Goal: Task Accomplishment & Management: Manage account settings

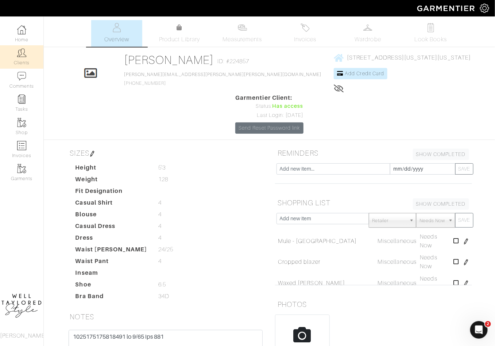
click at [22, 54] on img at bounding box center [21, 52] width 9 height 9
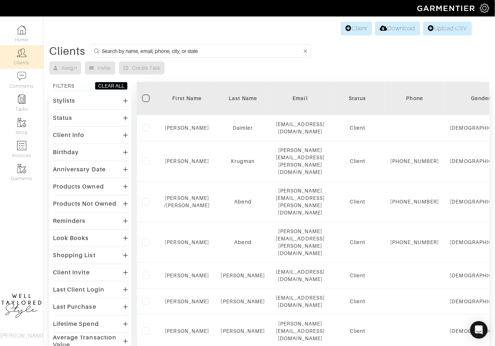
click at [137, 53] on input at bounding box center [202, 50] width 200 height 9
type input "[PERSON_NAME]"
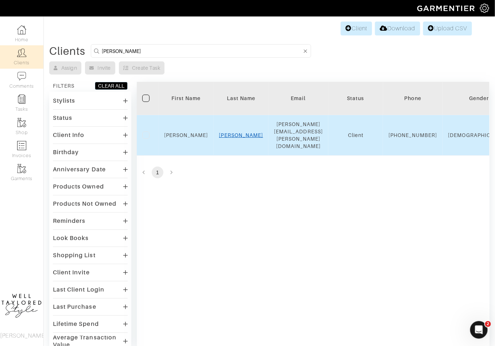
click at [240, 132] on link "[PERSON_NAME]" at bounding box center [241, 135] width 44 height 6
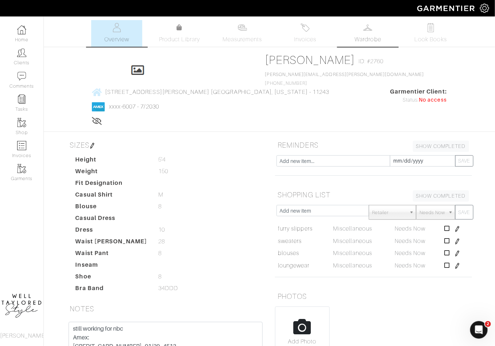
click at [358, 37] on span "Wardrobe" at bounding box center [368, 39] width 26 height 9
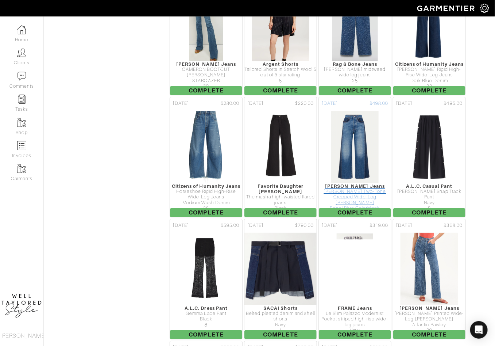
scroll to position [2808, 0]
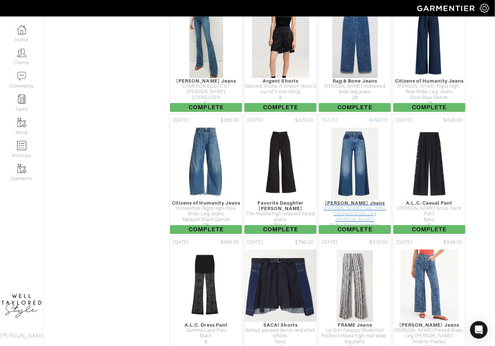
click at [347, 200] on div "Veronica Beard Jeans" at bounding box center [355, 202] width 72 height 5
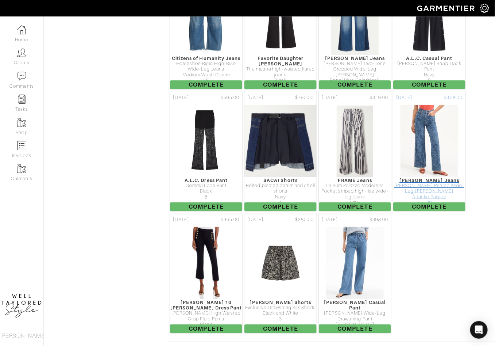
scroll to position [2956, 0]
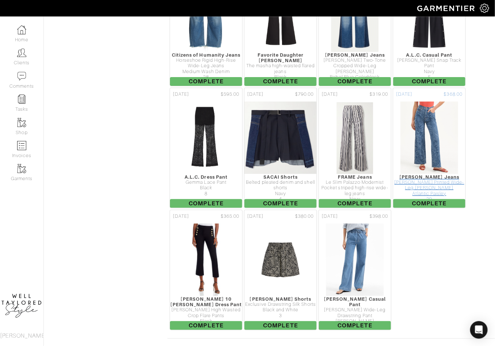
click at [438, 174] on div "Veronica Beard Jeans" at bounding box center [429, 176] width 72 height 5
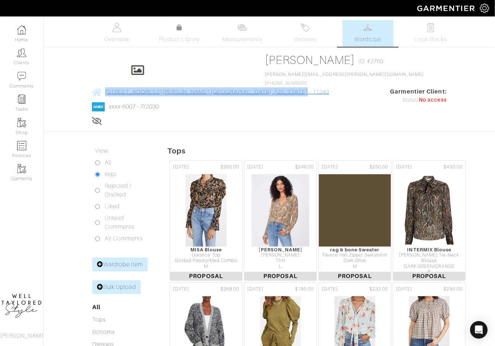
drag, startPoint x: 400, startPoint y: 57, endPoint x: 266, endPoint y: 58, distance: 134.3
click at [266, 58] on div "Click To Edit Britney Williams ID: #2760 britney.williams@gmail.com 917-495-261…" at bounding box center [270, 89] width 416 height 73
copy span "1 Hanson Place, 14G Brooklyn, New York - 11243"
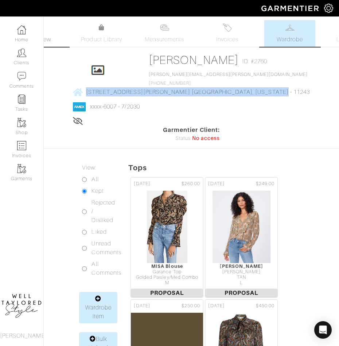
click at [57, 35] on link "Overview" at bounding box center [39, 33] width 51 height 27
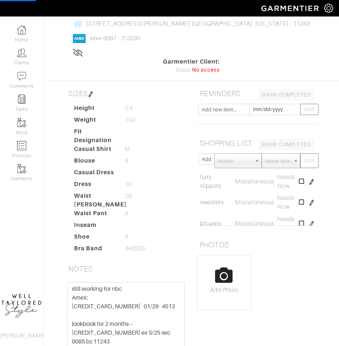
scroll to position [92, 0]
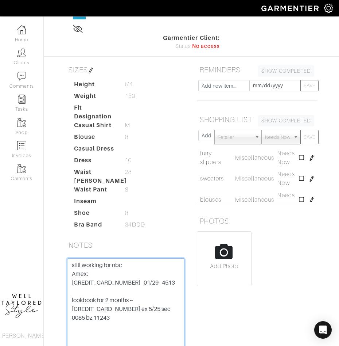
click at [99, 258] on textarea "still working for nbc Amex: 373968055435009 01/29 4513 lookbook for 2 months --…" at bounding box center [126, 304] width 118 height 93
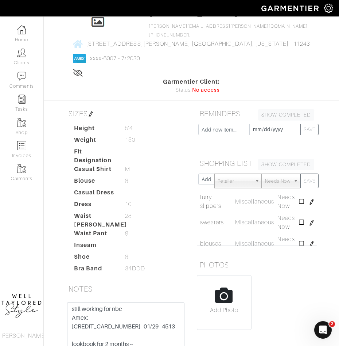
scroll to position [134, 0]
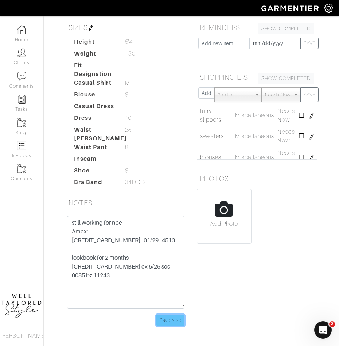
click at [176, 314] on input "Save Note" at bounding box center [171, 319] width 28 height 11
